Goal: Task Accomplishment & Management: Use online tool/utility

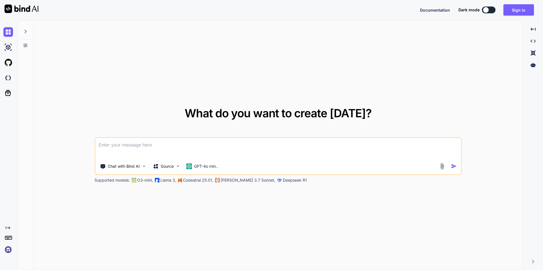
click at [122, 146] on textarea at bounding box center [278, 148] width 366 height 21
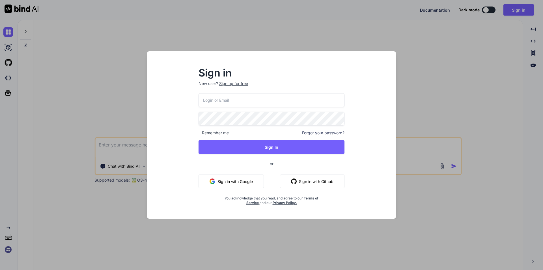
click at [238, 99] on input "email" at bounding box center [272, 100] width 146 height 14
type input "[EMAIL_ADDRESS][DOMAIN_NAME]"
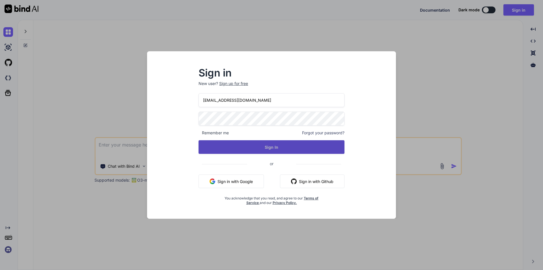
click at [262, 147] on button "Sign In" at bounding box center [272, 147] width 146 height 14
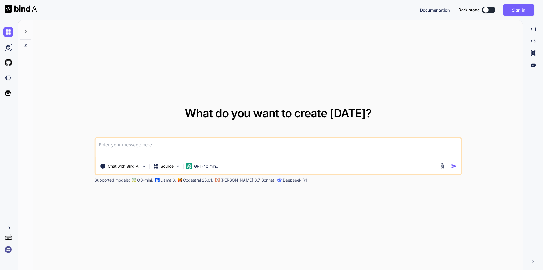
click at [126, 144] on textarea at bounding box center [278, 148] width 366 height 21
paste textarea
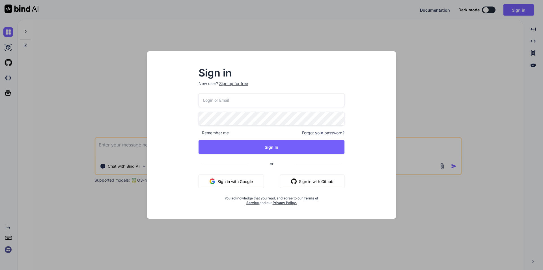
click at [228, 104] on input "email" at bounding box center [272, 100] width 146 height 14
type input "[EMAIL_ADDRESS][DOMAIN_NAME]"
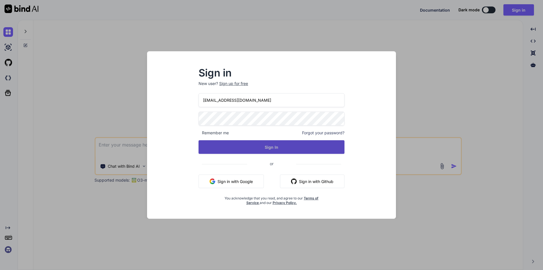
click at [273, 150] on button "Sign In" at bounding box center [272, 147] width 146 height 14
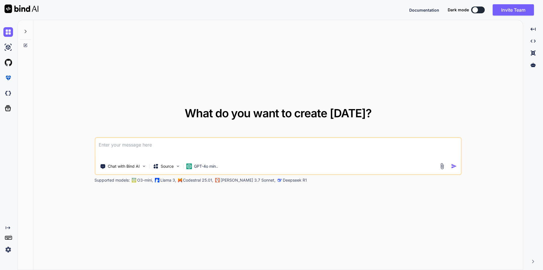
click at [161, 149] on textarea at bounding box center [278, 148] width 366 height 21
paste textarea "application security testing types"
click at [152, 144] on textarea "application security testing types" at bounding box center [278, 148] width 366 height 21
type textarea "application security types"
